Goal: Obtain resource: Download file/media

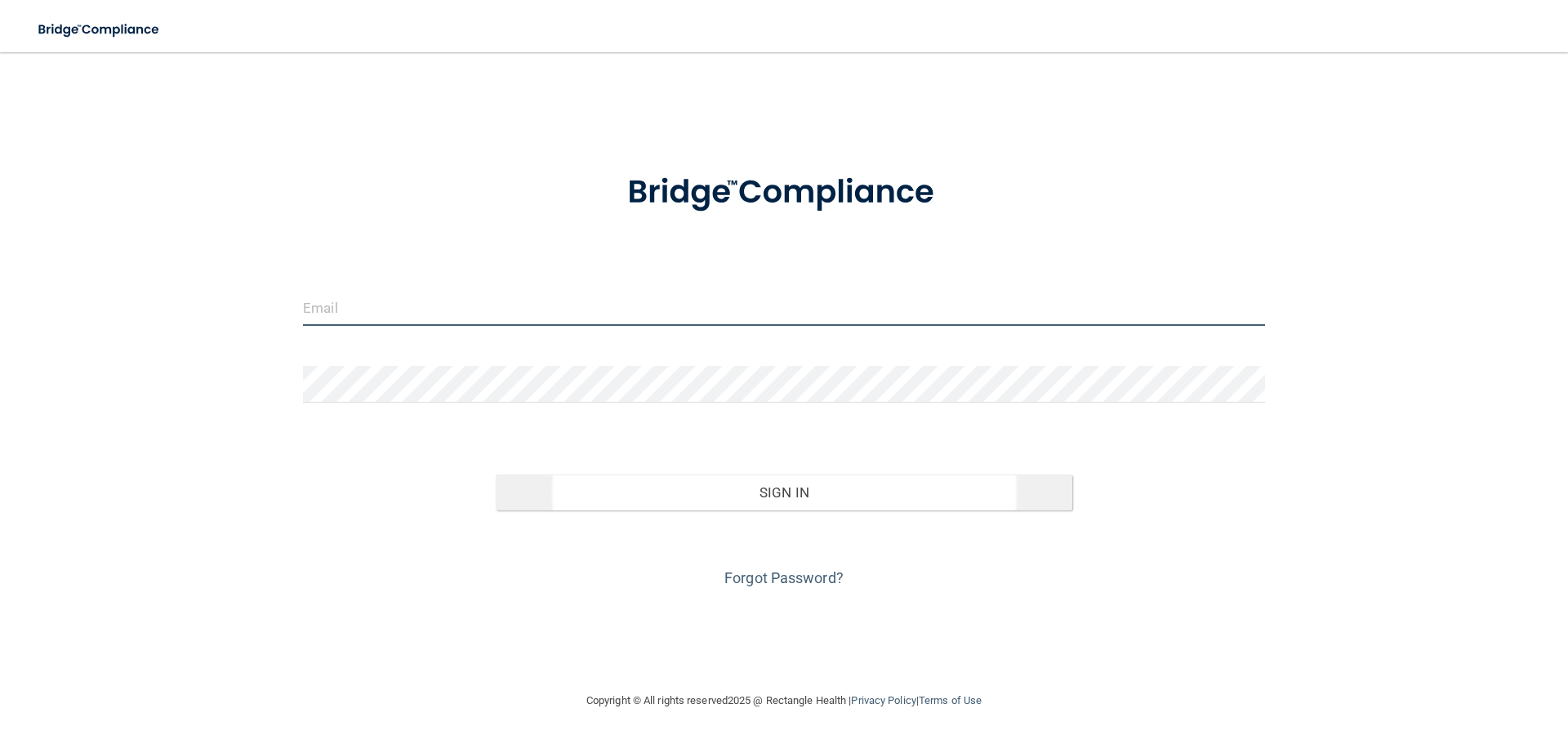
type input "[EMAIL_ADDRESS][DOMAIN_NAME]"
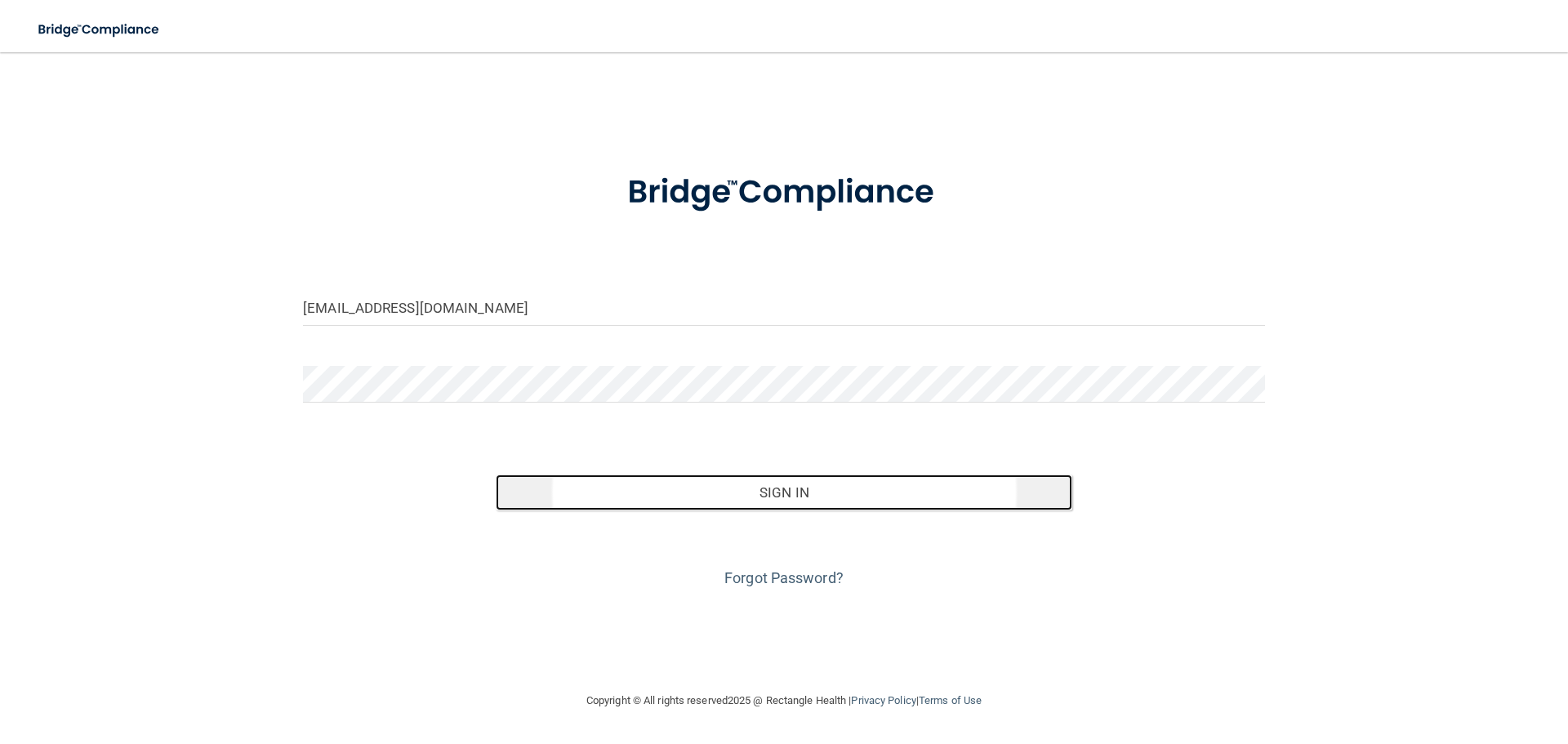
click at [912, 480] on button "Sign In" at bounding box center [784, 493] width 578 height 36
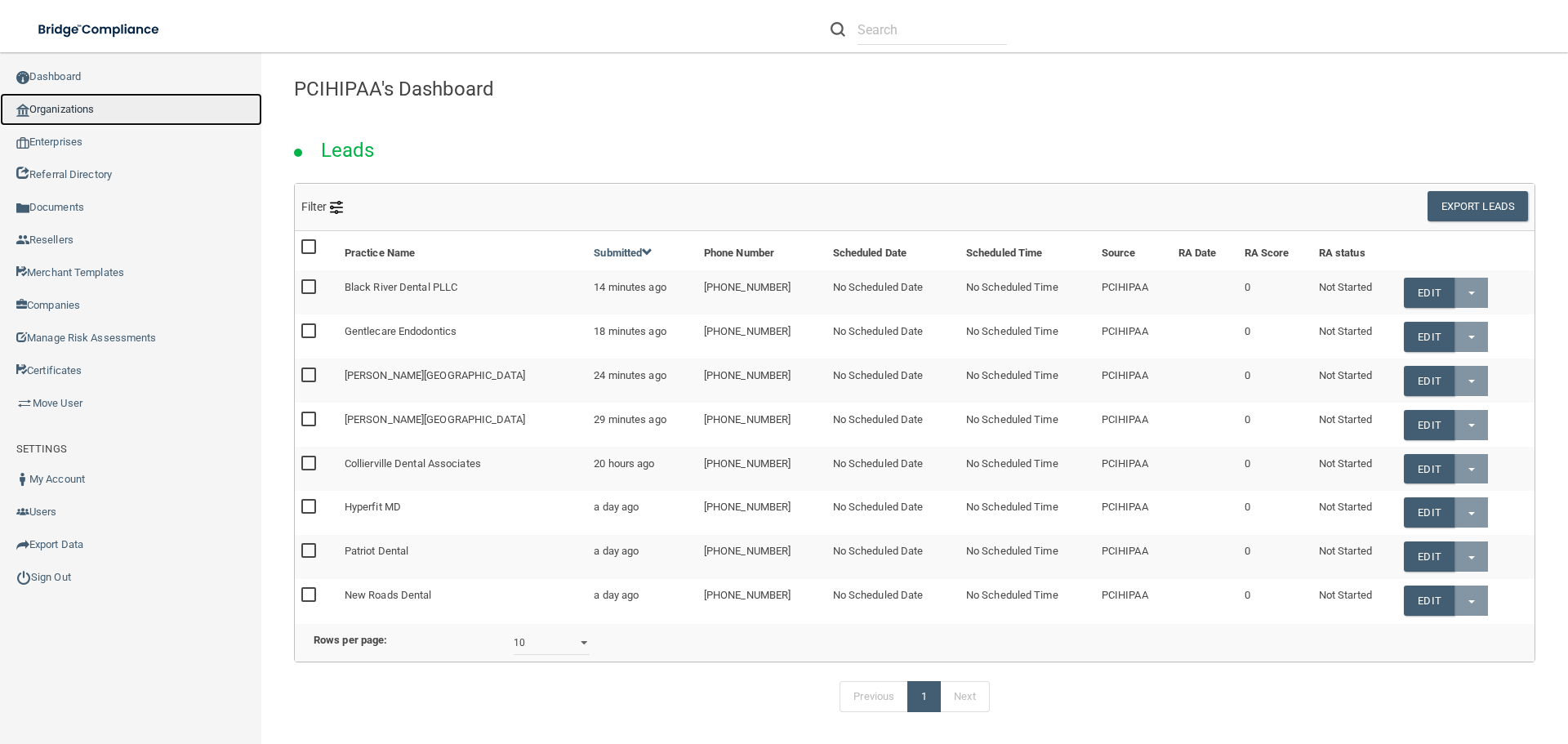
drag, startPoint x: 133, startPoint y: 108, endPoint x: 166, endPoint y: 116, distance: 34.0
click at [133, 108] on link "Organizations" at bounding box center [131, 109] width 262 height 33
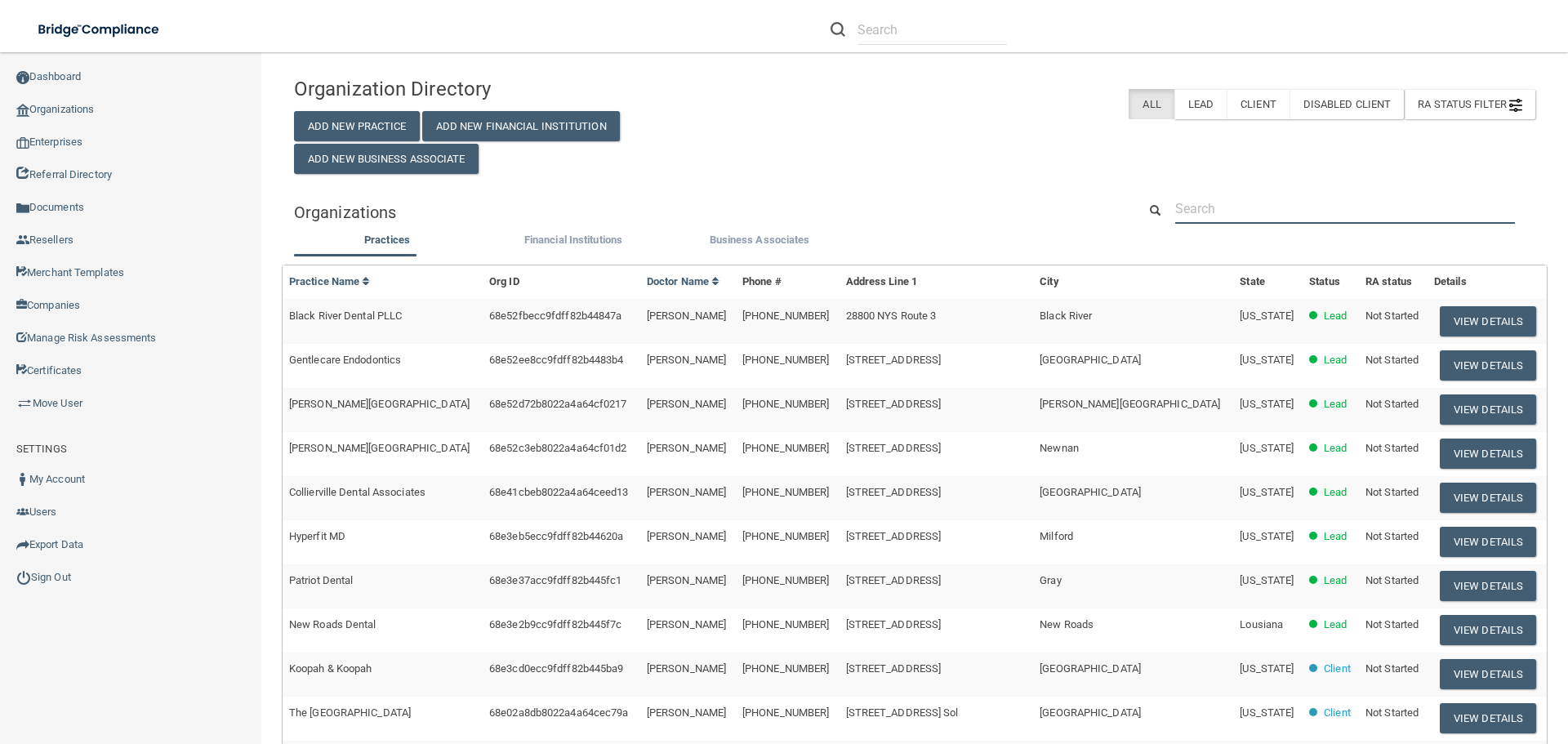
click at [1294, 208] on input "text" at bounding box center [1346, 209] width 340 height 30
paste input "[PHONE_NUMBER]"
type input "[PHONE_NUMBER]"
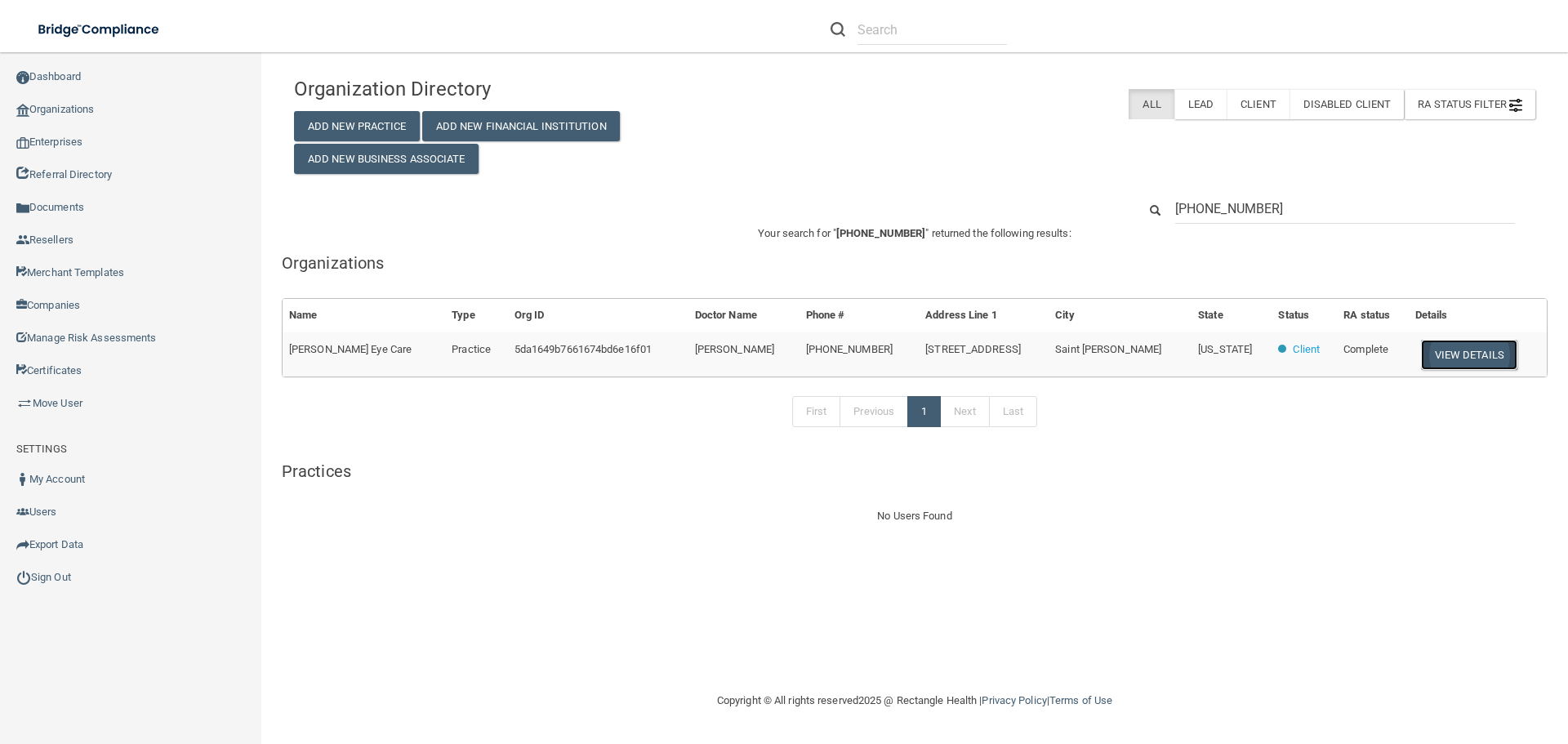
click at [1444, 359] on button "View Details" at bounding box center [1469, 355] width 96 height 30
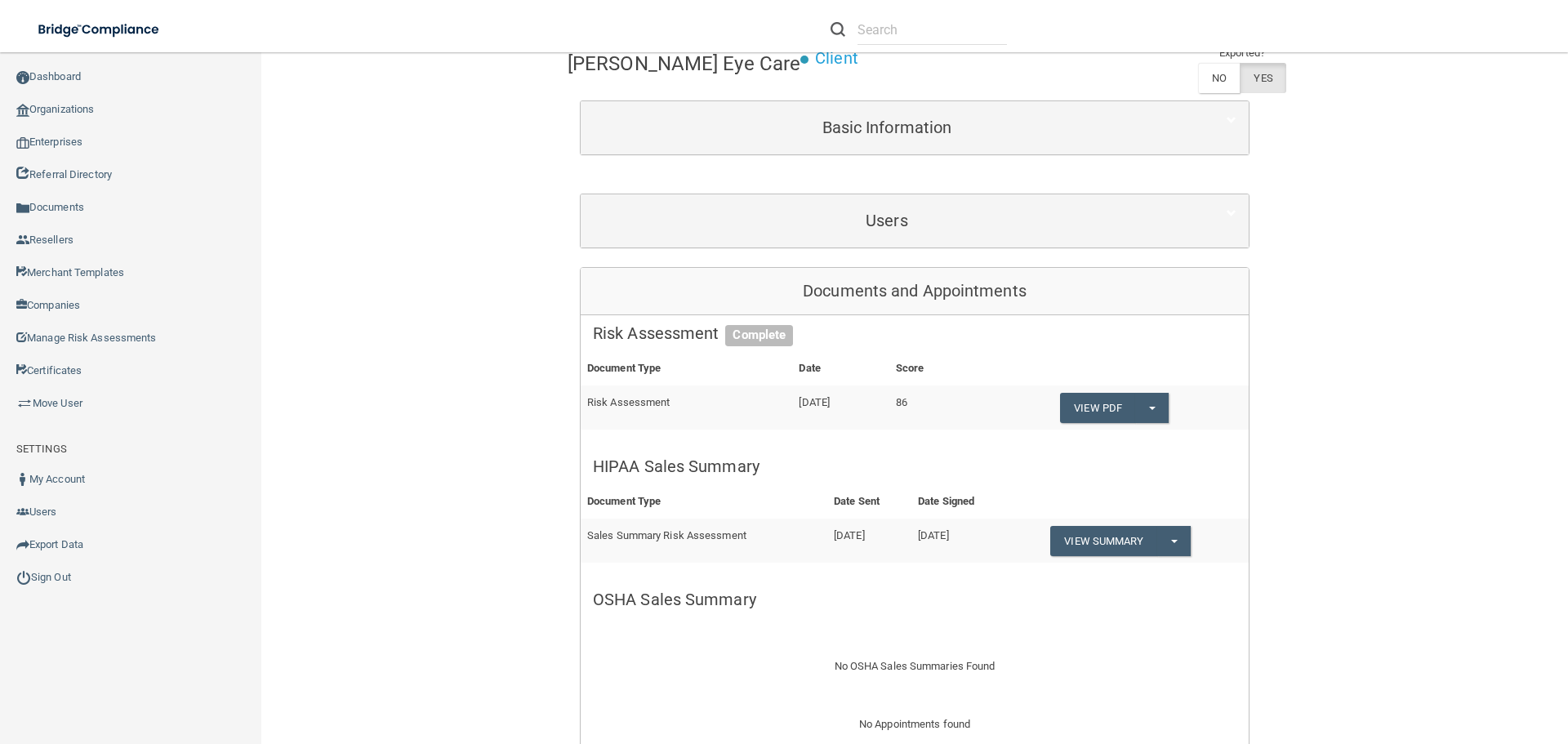
scroll to position [327, 0]
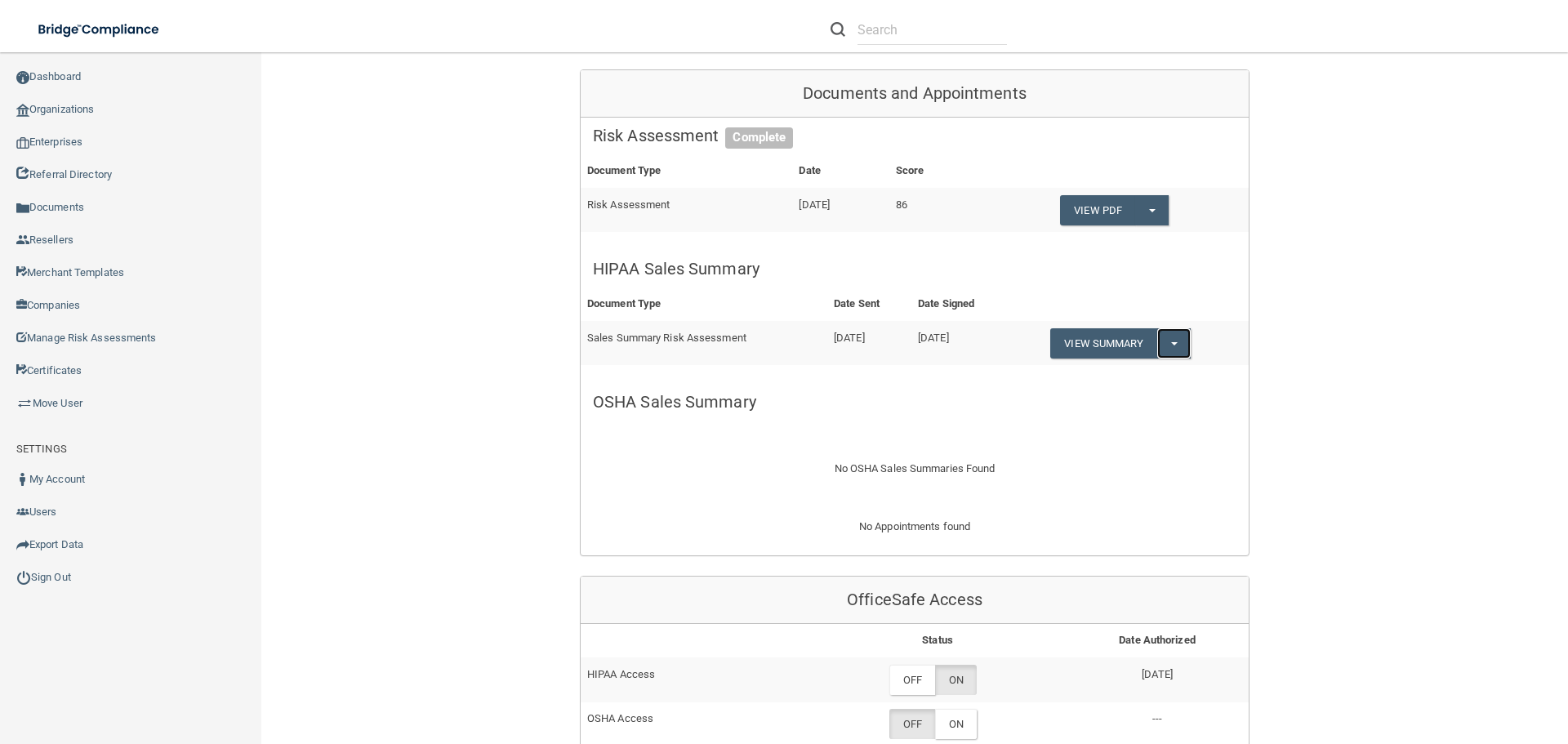
click at [1177, 348] on button "Split button!" at bounding box center [1175, 344] width 34 height 30
click at [1166, 377] on link "Download as PDF" at bounding box center [1118, 376] width 136 height 25
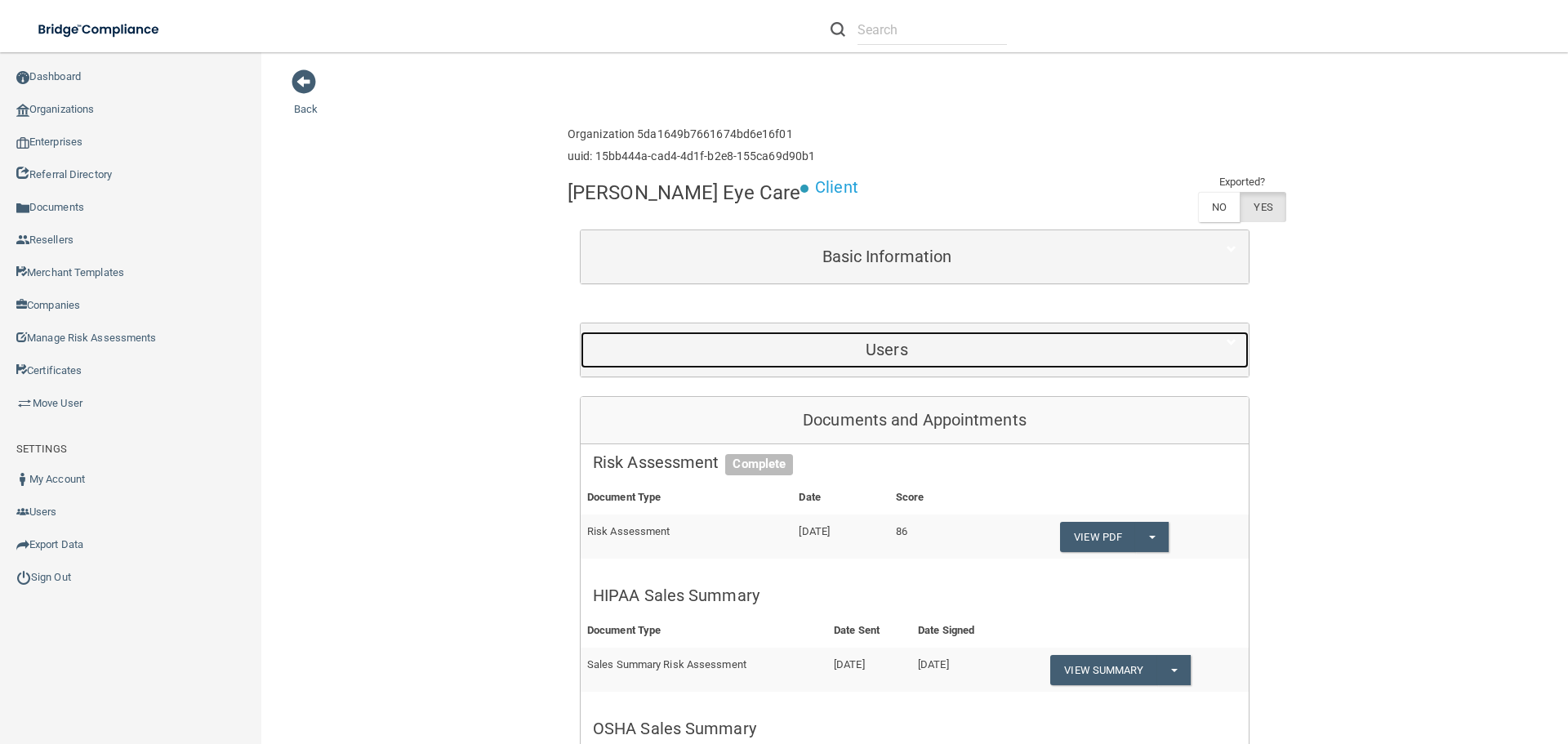
click at [901, 338] on div "Users" at bounding box center [887, 350] width 613 height 37
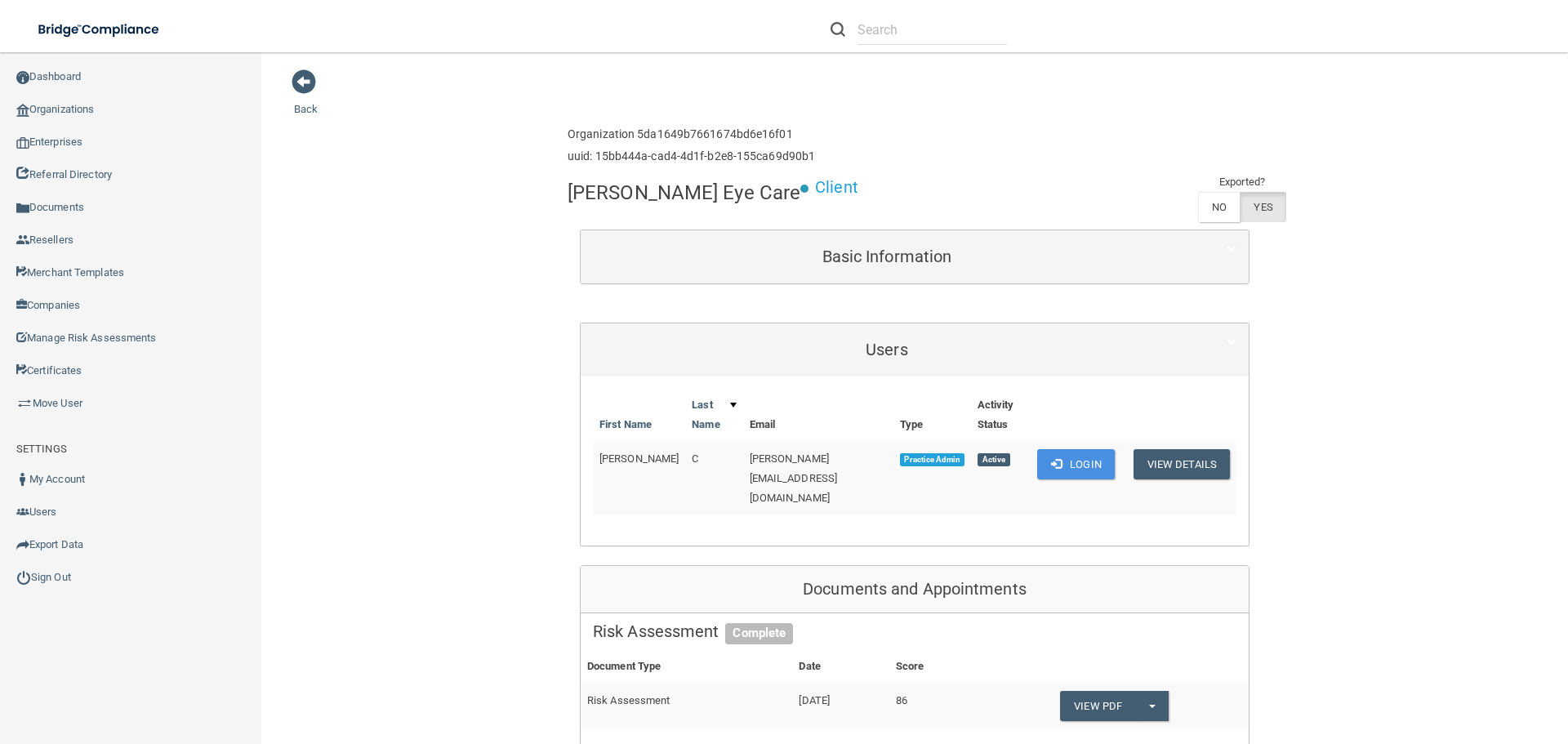
click at [833, 464] on span "[PERSON_NAME][EMAIL_ADDRESS][DOMAIN_NAME]" at bounding box center [793, 479] width 88 height 52
copy td "[PERSON_NAME][EMAIL_ADDRESS][DOMAIN_NAME]"
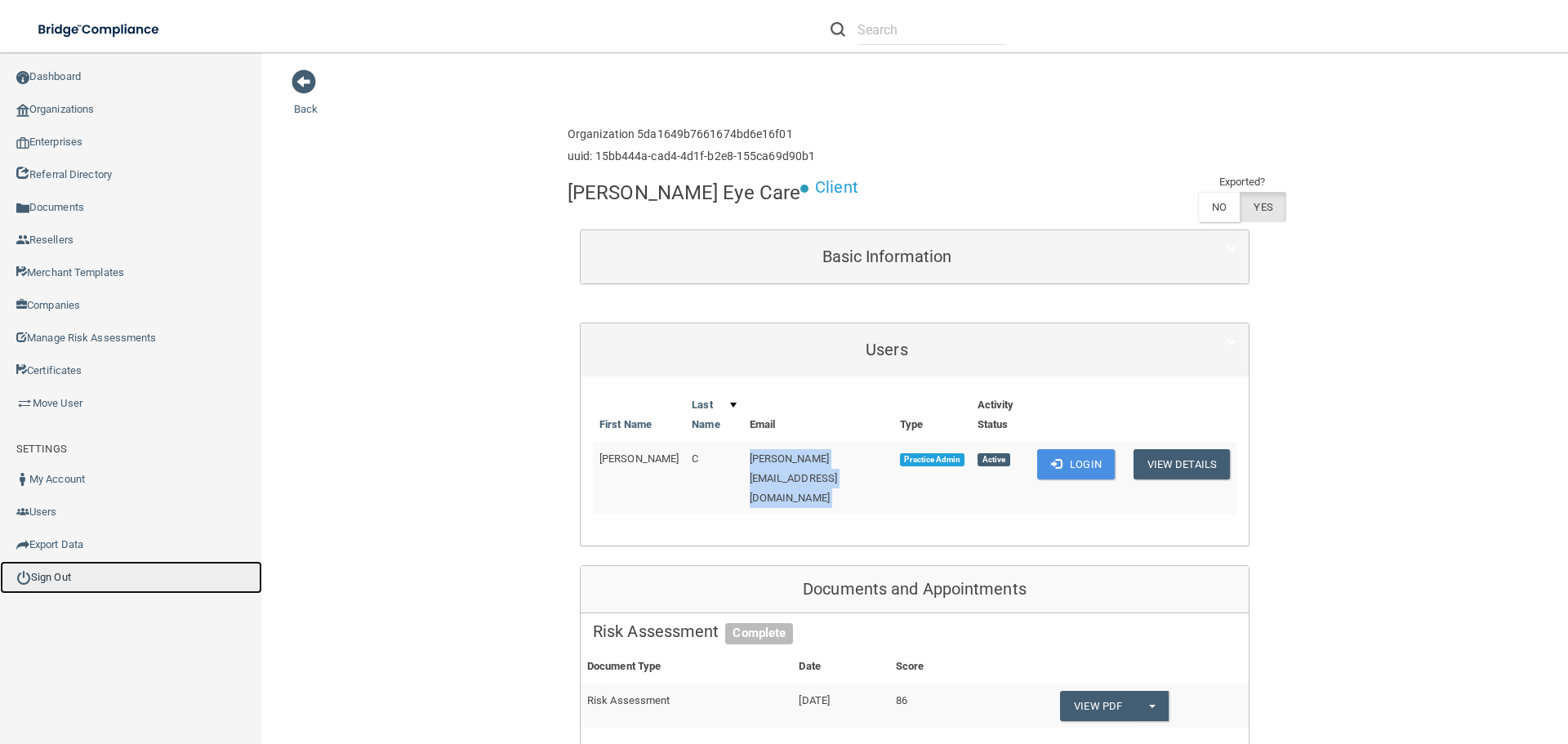
click at [152, 572] on link "Sign Out" at bounding box center [131, 577] width 262 height 33
